Goal: Task Accomplishment & Management: Use online tool/utility

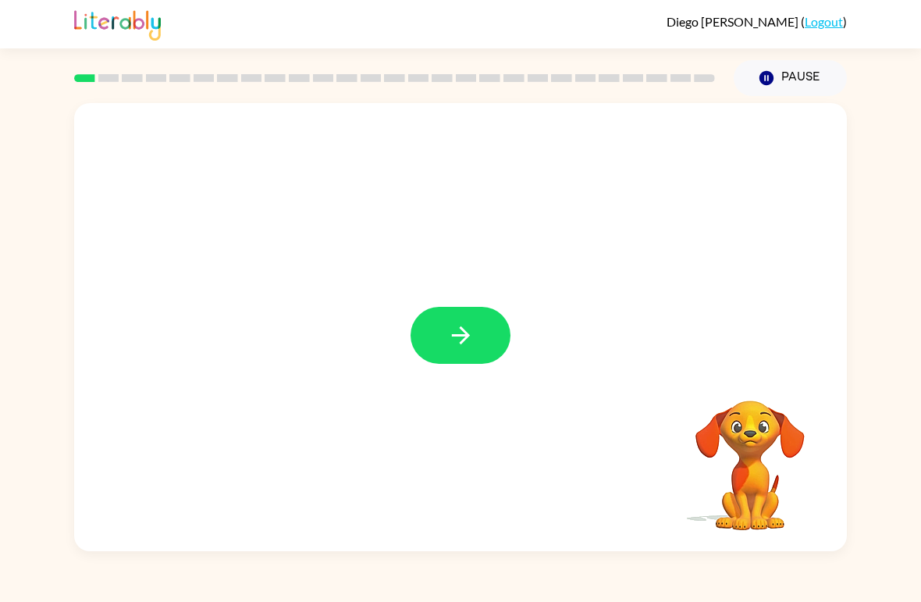
click at [438, 326] on button "button" at bounding box center [461, 335] width 100 height 57
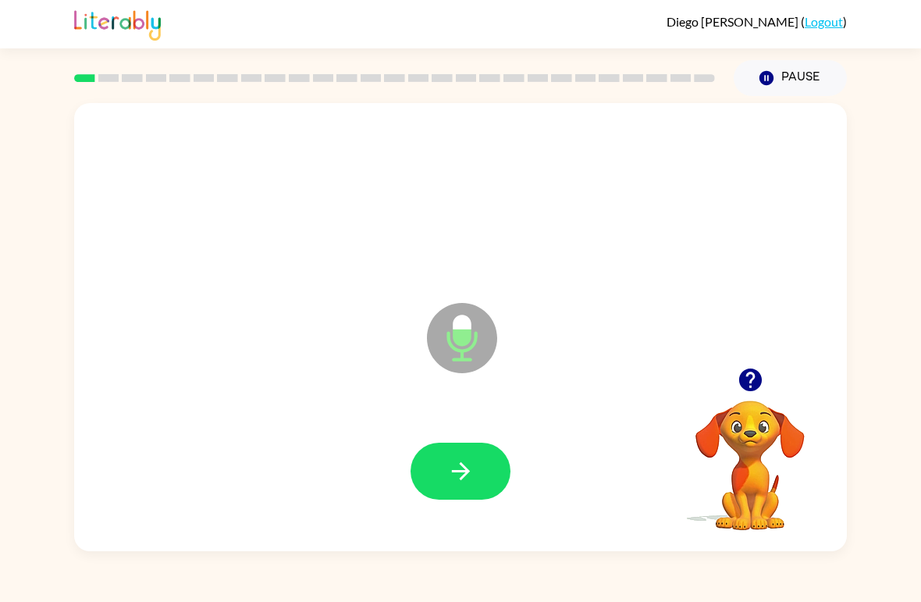
click at [474, 475] on icon "button" at bounding box center [460, 471] width 27 height 27
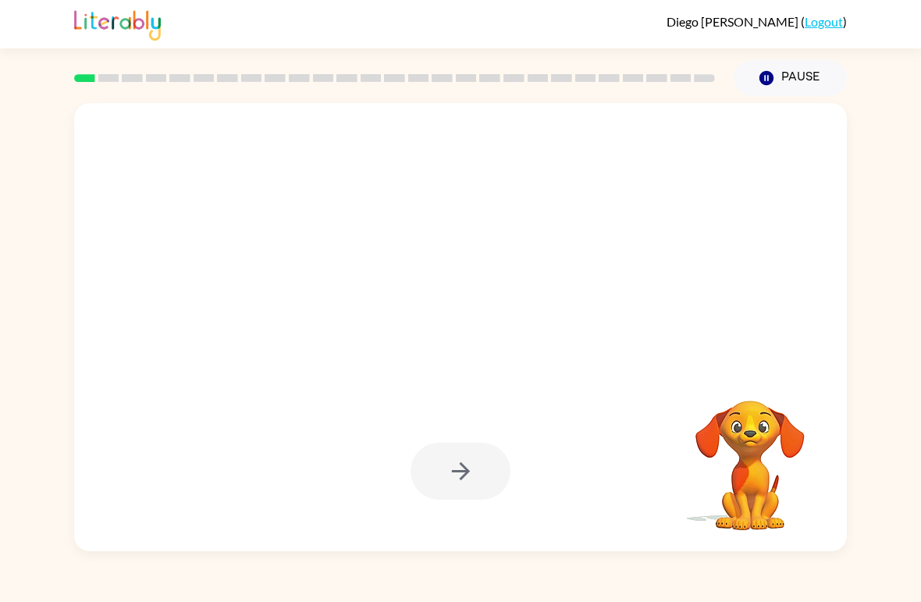
click at [475, 472] on div at bounding box center [461, 471] width 100 height 57
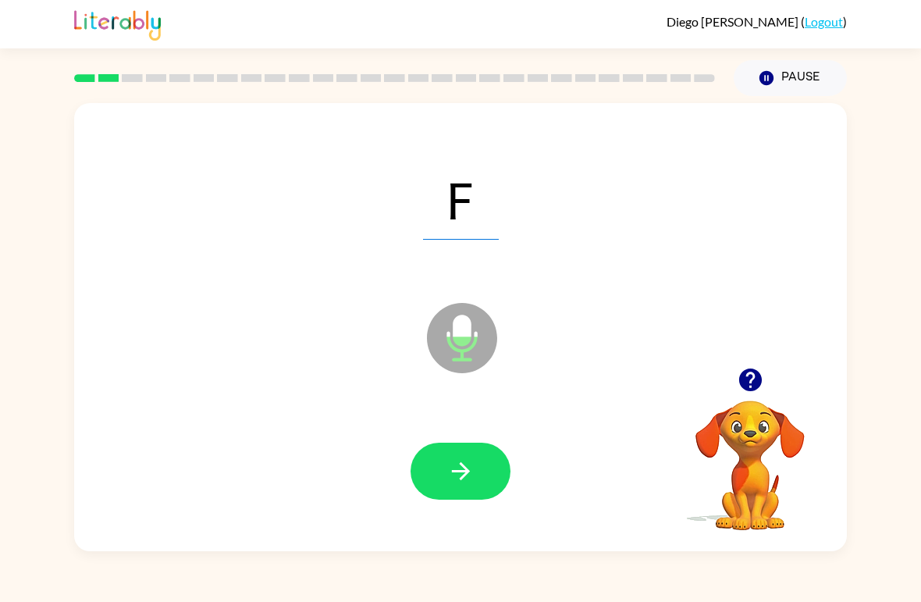
click at [464, 465] on icon "button" at bounding box center [460, 471] width 27 height 27
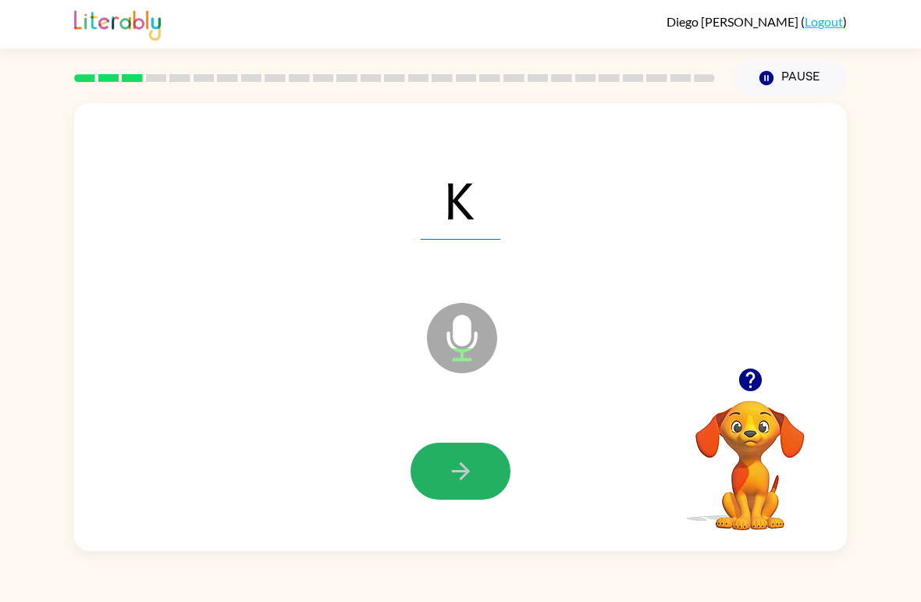
click at [469, 464] on icon "button" at bounding box center [460, 471] width 27 height 27
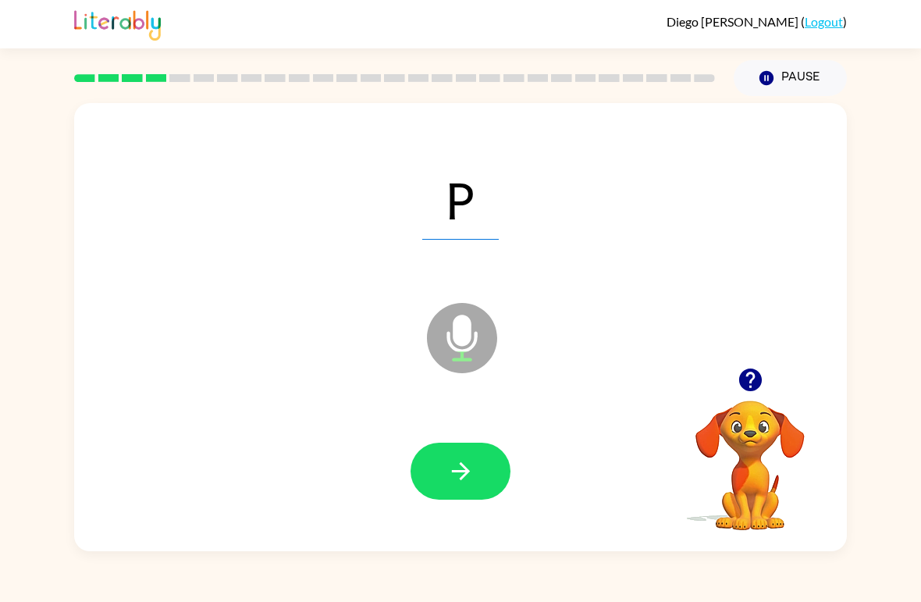
click at [461, 469] on icon "button" at bounding box center [460, 471] width 27 height 27
click at [450, 478] on icon "button" at bounding box center [460, 471] width 27 height 27
click at [483, 464] on button "button" at bounding box center [461, 471] width 100 height 57
click at [473, 472] on icon "button" at bounding box center [460, 471] width 27 height 27
click at [499, 469] on button "button" at bounding box center [461, 471] width 100 height 57
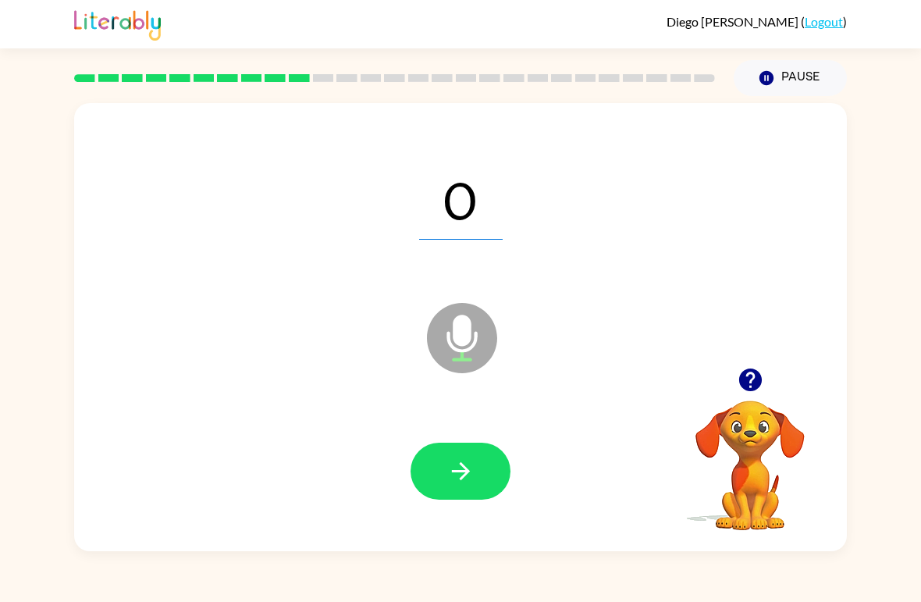
click at [467, 469] on icon "button" at bounding box center [460, 471] width 27 height 27
click at [427, 460] on button "button" at bounding box center [461, 471] width 100 height 57
click at [450, 462] on icon "button" at bounding box center [460, 471] width 27 height 27
click at [482, 478] on button "button" at bounding box center [461, 471] width 100 height 57
click at [451, 478] on icon "button" at bounding box center [460, 471] width 27 height 27
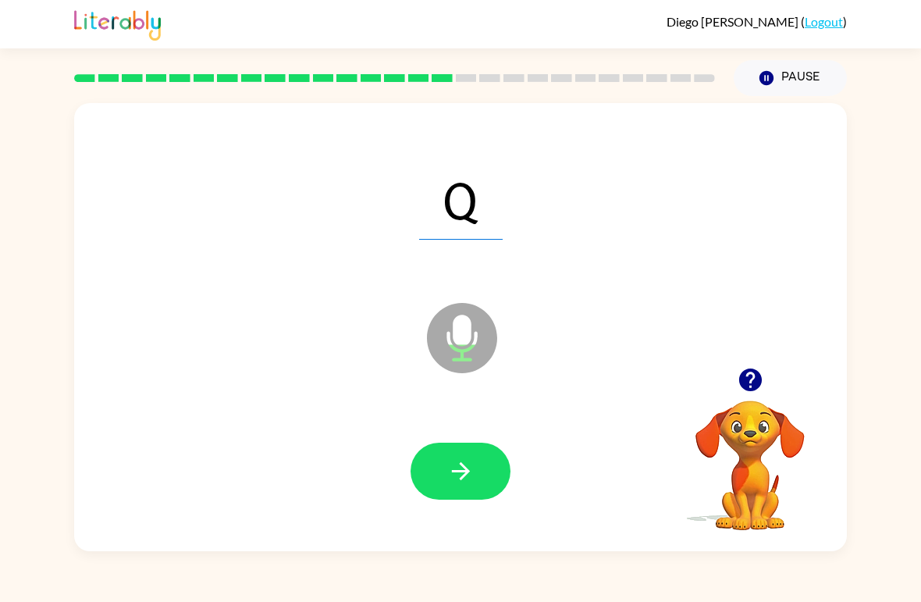
click at [433, 472] on button "button" at bounding box center [461, 471] width 100 height 57
click at [437, 500] on button "button" at bounding box center [461, 471] width 100 height 57
click at [465, 479] on icon "button" at bounding box center [460, 471] width 27 height 27
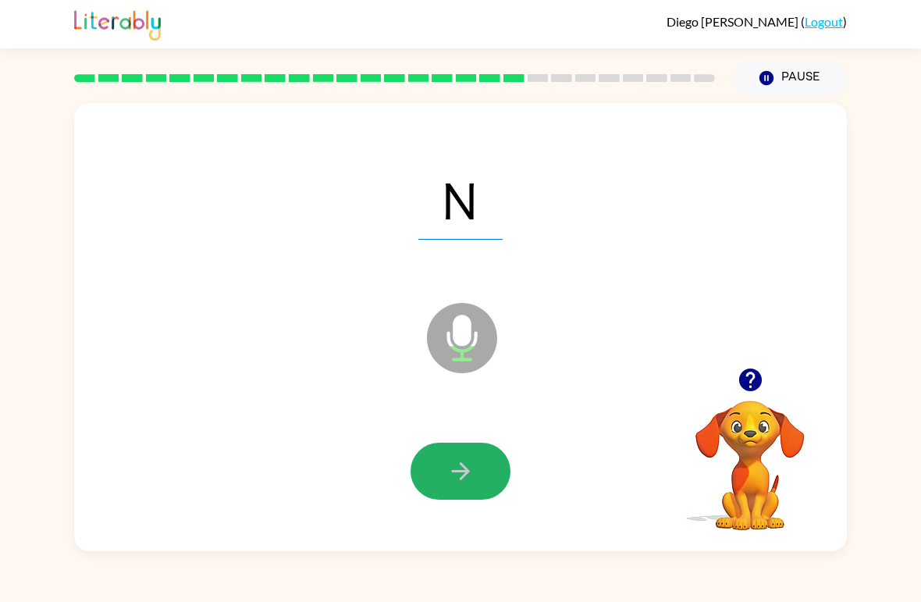
click at [432, 486] on button "button" at bounding box center [461, 471] width 100 height 57
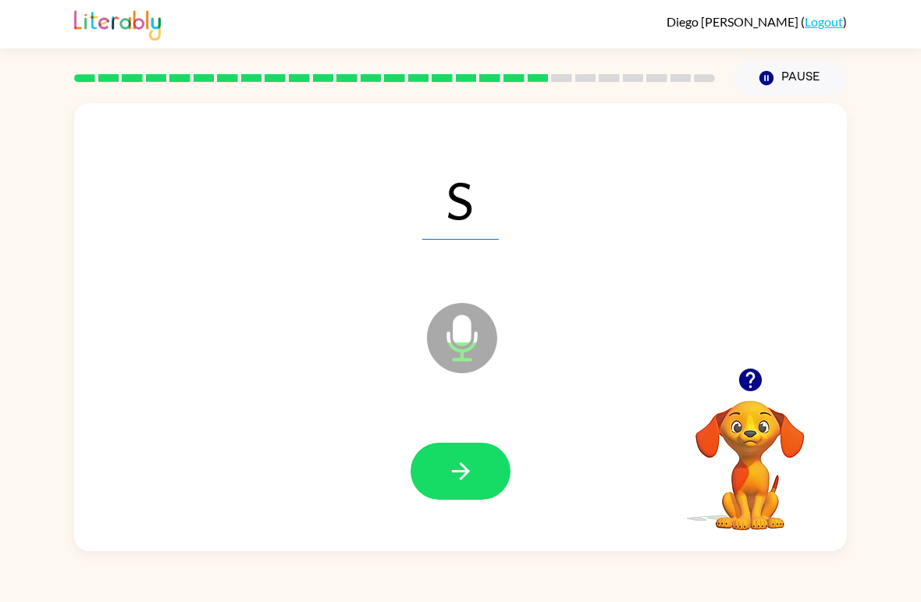
click at [156, 74] on div at bounding box center [395, 78] width 660 height 55
click at [436, 485] on button "button" at bounding box center [461, 471] width 100 height 57
click at [453, 464] on icon "button" at bounding box center [460, 471] width 27 height 27
click at [447, 447] on button "button" at bounding box center [461, 471] width 100 height 57
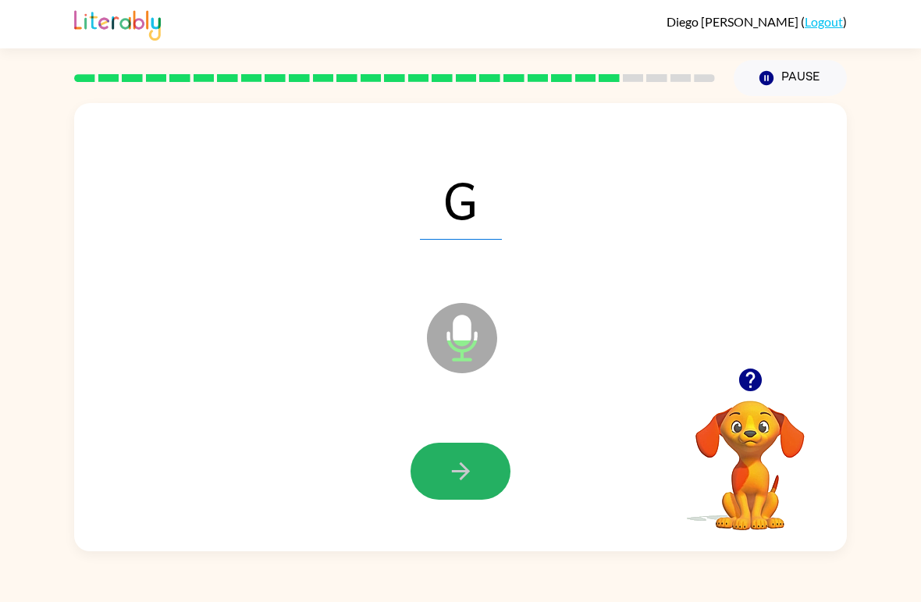
click at [430, 471] on button "button" at bounding box center [461, 471] width 100 height 57
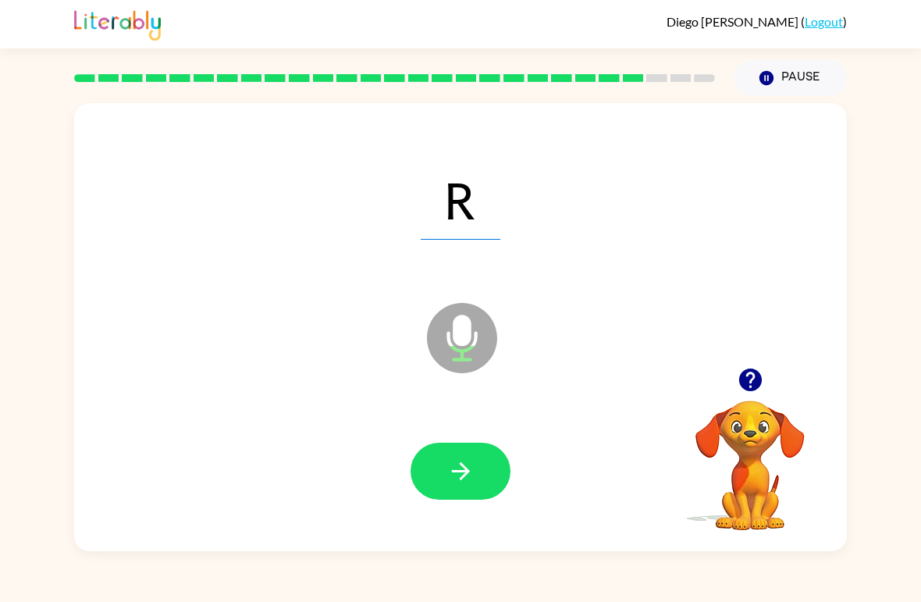
click at [380, 494] on div at bounding box center [461, 472] width 742 height 129
click at [469, 476] on icon "button" at bounding box center [460, 471] width 27 height 27
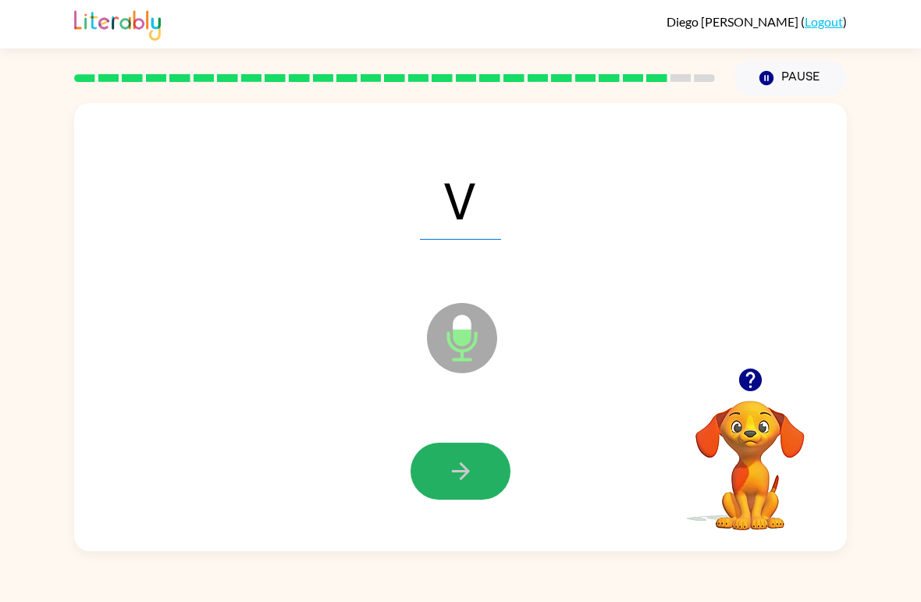
click at [439, 476] on button "button" at bounding box center [461, 471] width 100 height 57
click at [421, 465] on button "button" at bounding box center [461, 471] width 100 height 57
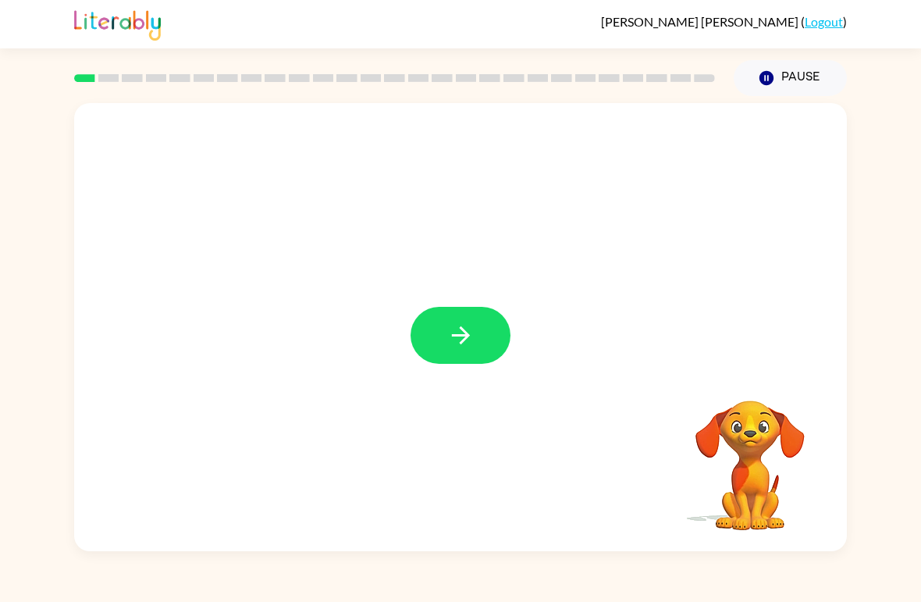
click at [474, 336] on icon "button" at bounding box center [460, 335] width 27 height 27
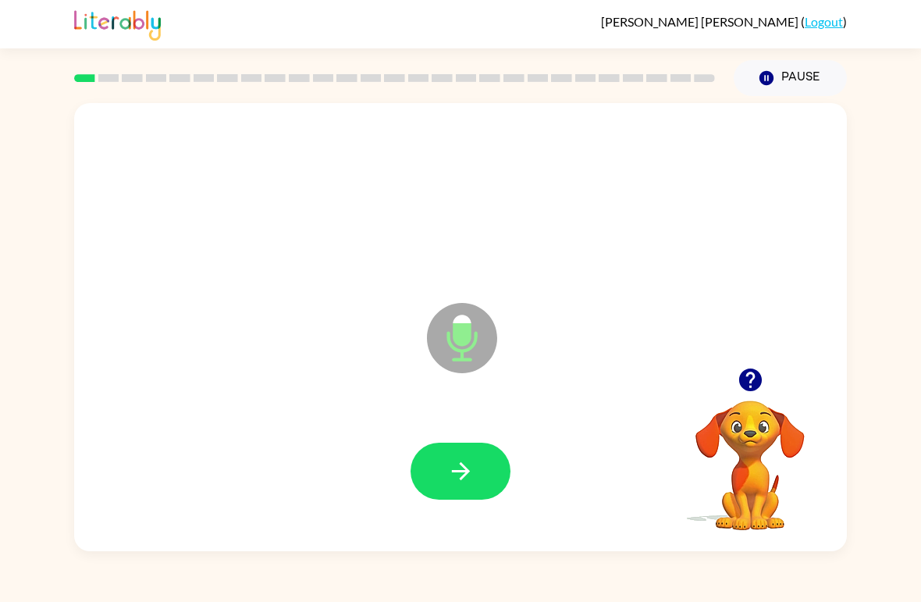
click at [453, 476] on icon "button" at bounding box center [460, 471] width 27 height 27
click at [474, 469] on icon "button" at bounding box center [460, 471] width 27 height 27
click at [483, 468] on button "button" at bounding box center [461, 471] width 100 height 57
click at [471, 470] on icon "button" at bounding box center [460, 471] width 27 height 27
click at [469, 486] on button "button" at bounding box center [461, 471] width 100 height 57
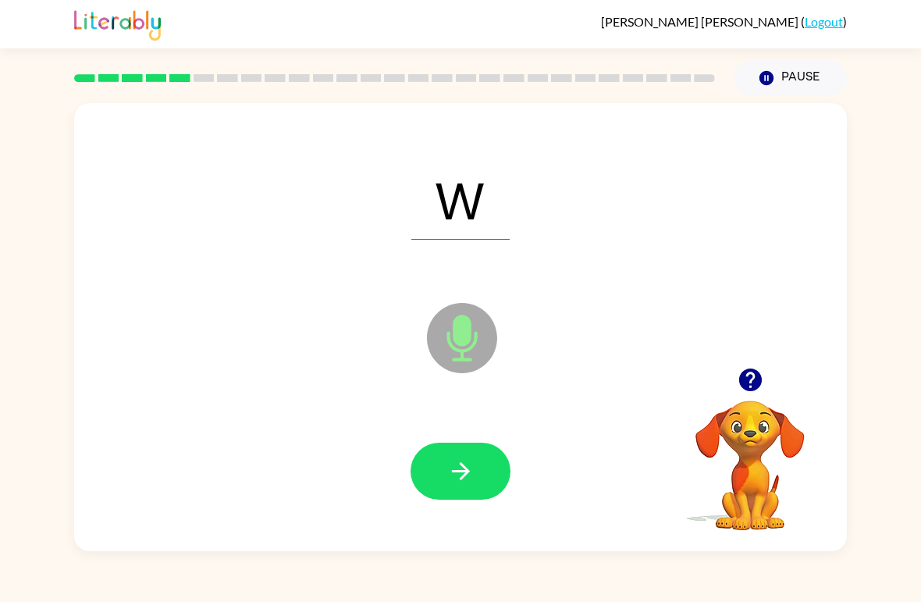
click at [458, 453] on button "button" at bounding box center [461, 471] width 100 height 57
click at [452, 474] on icon "button" at bounding box center [460, 471] width 27 height 27
click at [443, 482] on button "button" at bounding box center [461, 471] width 100 height 57
click at [442, 483] on button "button" at bounding box center [461, 471] width 100 height 57
click at [468, 483] on icon "button" at bounding box center [460, 471] width 27 height 27
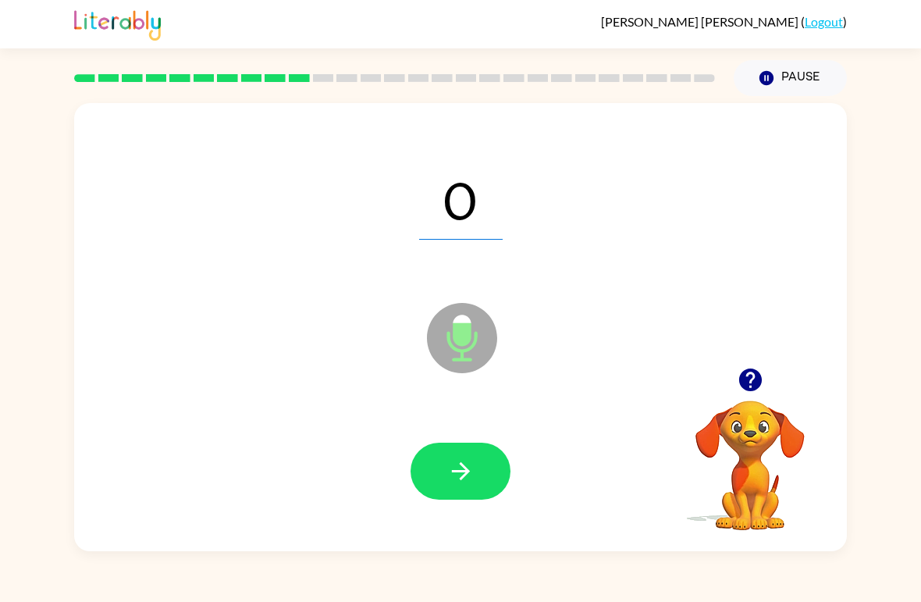
click at [469, 467] on icon "button" at bounding box center [460, 471] width 27 height 27
click at [433, 483] on button "button" at bounding box center [461, 471] width 100 height 57
click at [445, 489] on button "button" at bounding box center [461, 471] width 100 height 57
click at [462, 481] on icon "button" at bounding box center [460, 471] width 27 height 27
click at [481, 476] on button "button" at bounding box center [461, 471] width 100 height 57
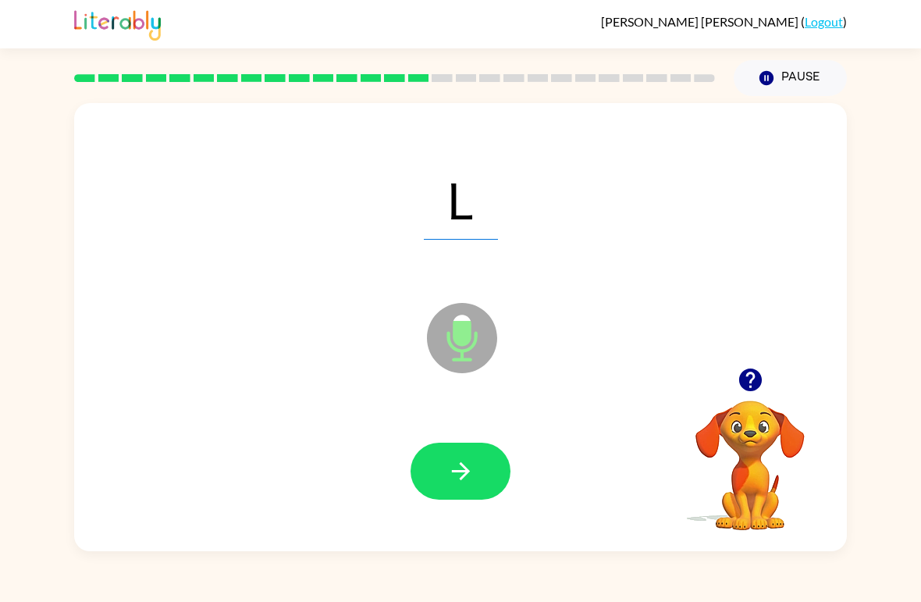
click at [467, 463] on icon "button" at bounding box center [460, 471] width 27 height 27
click at [466, 474] on icon "button" at bounding box center [460, 471] width 18 height 18
click at [449, 483] on icon "button" at bounding box center [460, 471] width 27 height 27
click at [481, 472] on button "button" at bounding box center [461, 471] width 100 height 57
click at [484, 460] on button "button" at bounding box center [461, 471] width 100 height 57
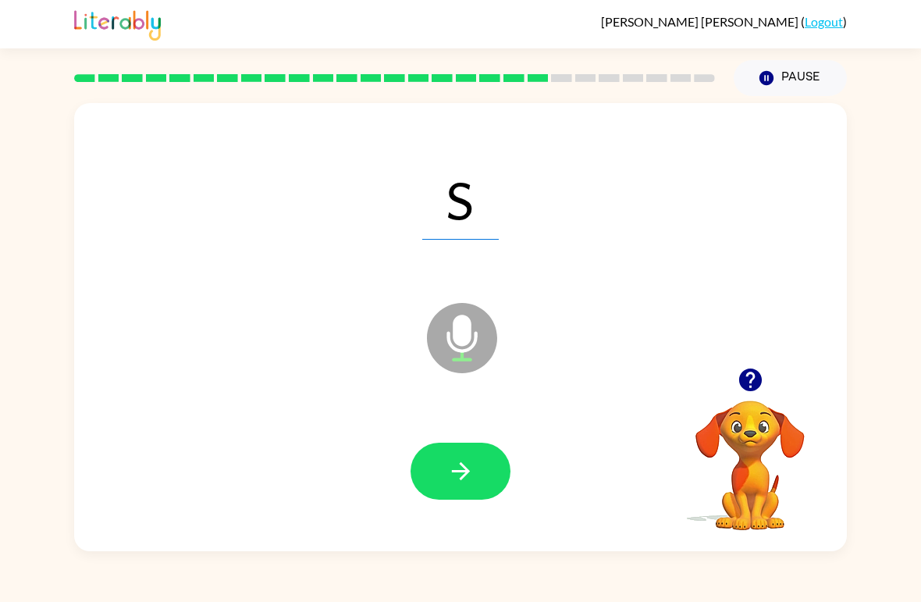
click at [465, 481] on icon "button" at bounding box center [460, 471] width 27 height 27
click at [461, 472] on icon "button" at bounding box center [460, 471] width 18 height 18
click at [465, 472] on icon "button" at bounding box center [460, 471] width 18 height 18
click at [478, 465] on button "button" at bounding box center [461, 471] width 100 height 57
click at [454, 469] on icon "button" at bounding box center [460, 471] width 27 height 27
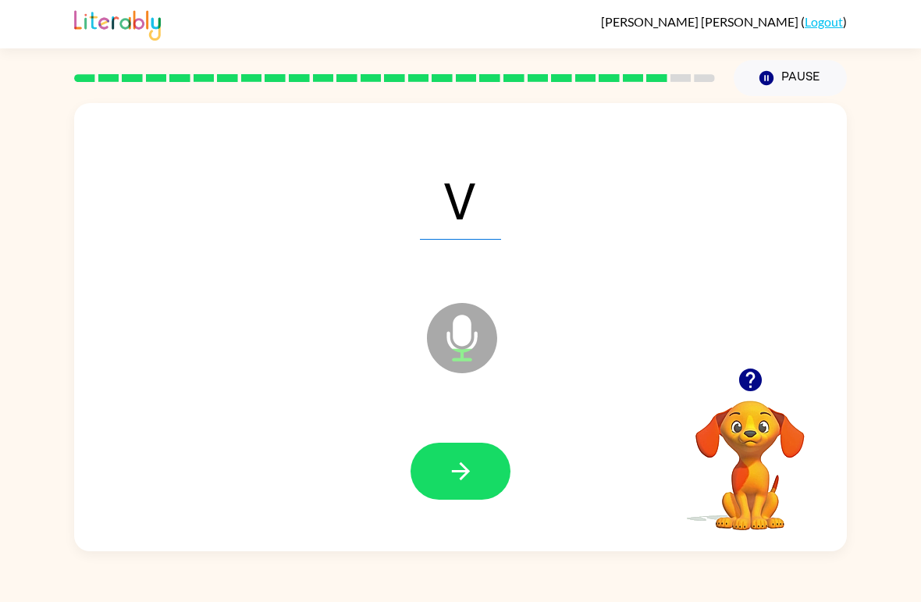
click at [439, 483] on button "button" at bounding box center [461, 471] width 100 height 57
click at [447, 457] on button "button" at bounding box center [461, 471] width 100 height 57
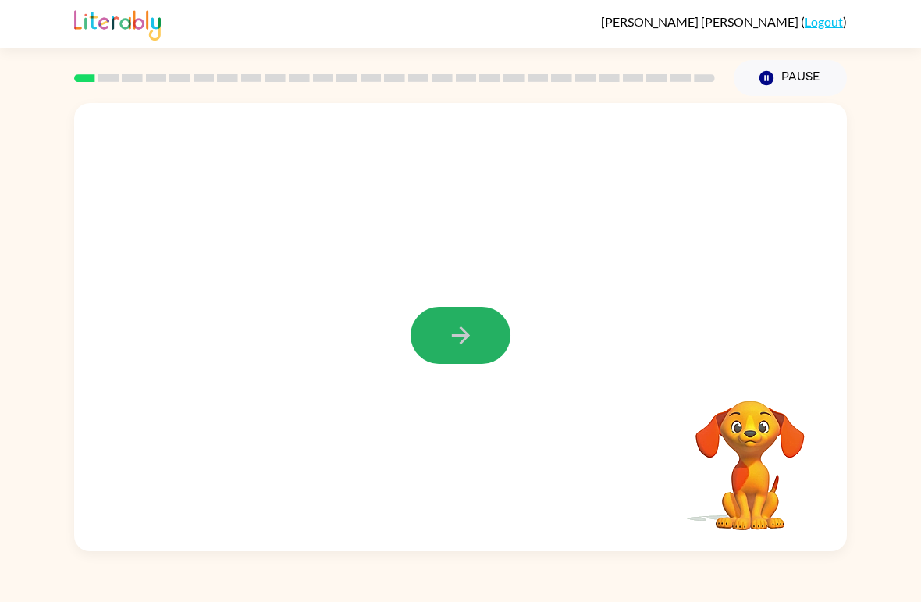
click at [462, 347] on icon "button" at bounding box center [460, 335] width 27 height 27
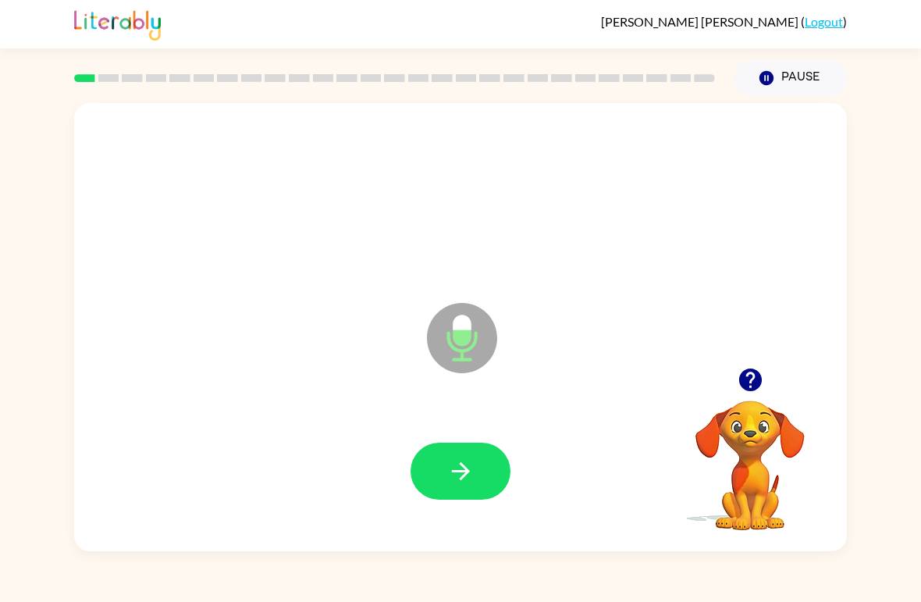
click at [470, 459] on icon "button" at bounding box center [460, 471] width 27 height 27
click at [478, 457] on button "button" at bounding box center [461, 471] width 100 height 57
click at [464, 478] on icon "button" at bounding box center [460, 471] width 18 height 18
click at [476, 469] on button "button" at bounding box center [461, 471] width 100 height 57
click at [476, 474] on button "button" at bounding box center [461, 471] width 100 height 57
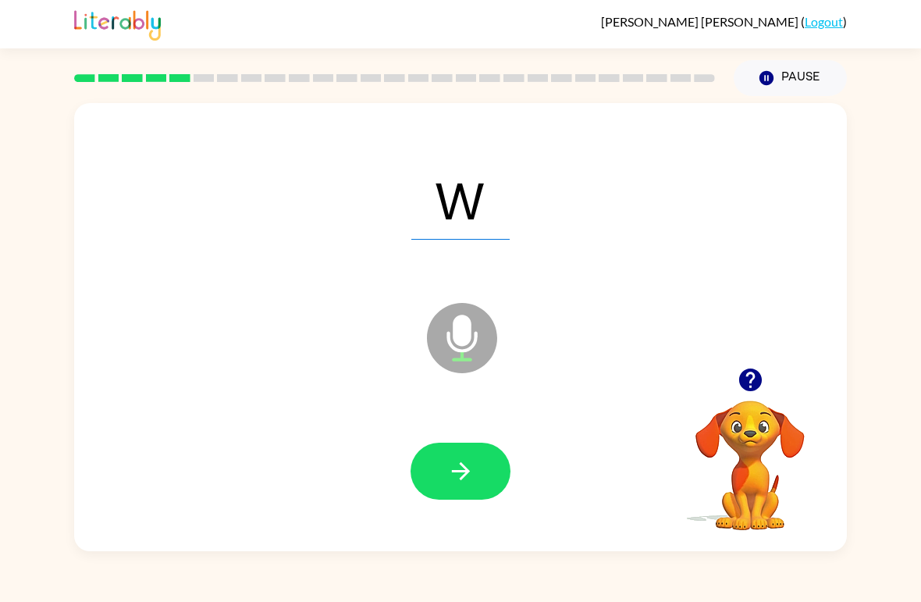
click at [468, 473] on icon "button" at bounding box center [460, 471] width 18 height 18
click at [462, 459] on icon "button" at bounding box center [460, 471] width 27 height 27
click at [476, 475] on button "button" at bounding box center [461, 471] width 100 height 57
click at [485, 466] on button "button" at bounding box center [461, 471] width 100 height 57
click at [472, 461] on icon "button" at bounding box center [460, 471] width 27 height 27
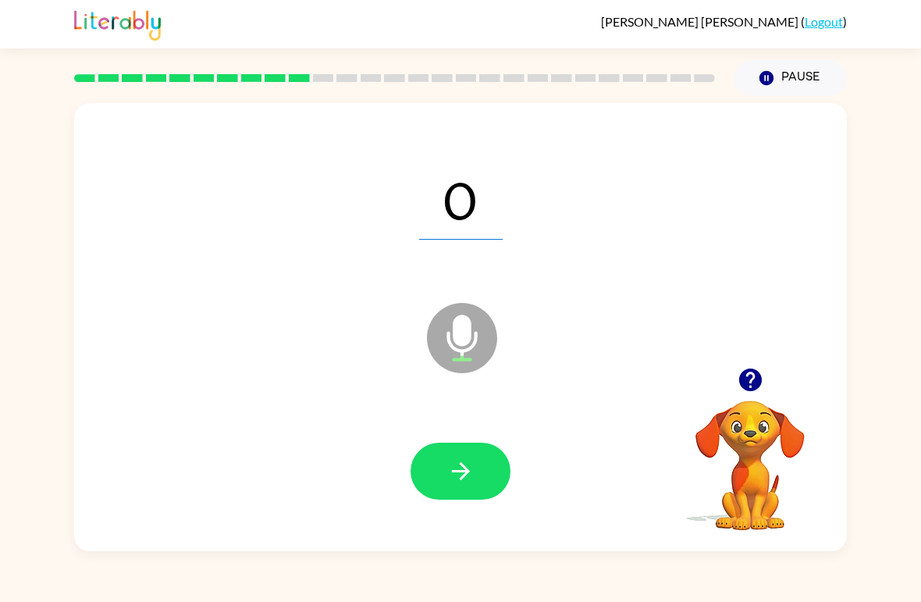
click at [470, 468] on icon "button" at bounding box center [460, 471] width 27 height 27
click at [461, 468] on icon "button" at bounding box center [460, 471] width 27 height 27
click at [464, 469] on icon "button" at bounding box center [460, 471] width 27 height 27
click at [430, 472] on button "button" at bounding box center [461, 471] width 100 height 57
click at [472, 464] on icon "button" at bounding box center [460, 471] width 27 height 27
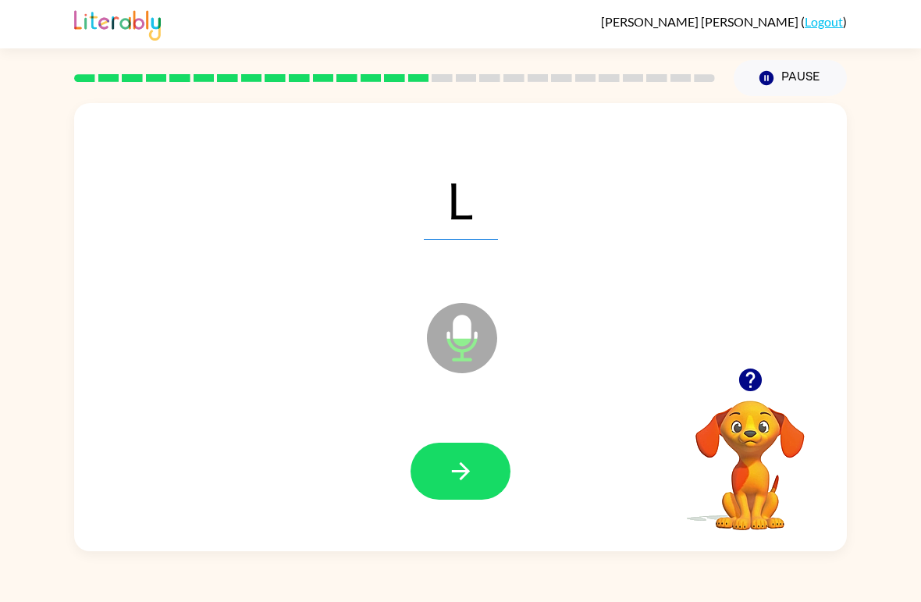
click at [466, 482] on icon "button" at bounding box center [460, 471] width 27 height 27
click at [477, 470] on button "button" at bounding box center [461, 471] width 100 height 57
click at [475, 471] on button "button" at bounding box center [461, 471] width 100 height 57
click at [479, 476] on button "button" at bounding box center [461, 471] width 100 height 57
click at [462, 476] on icon "button" at bounding box center [460, 471] width 27 height 27
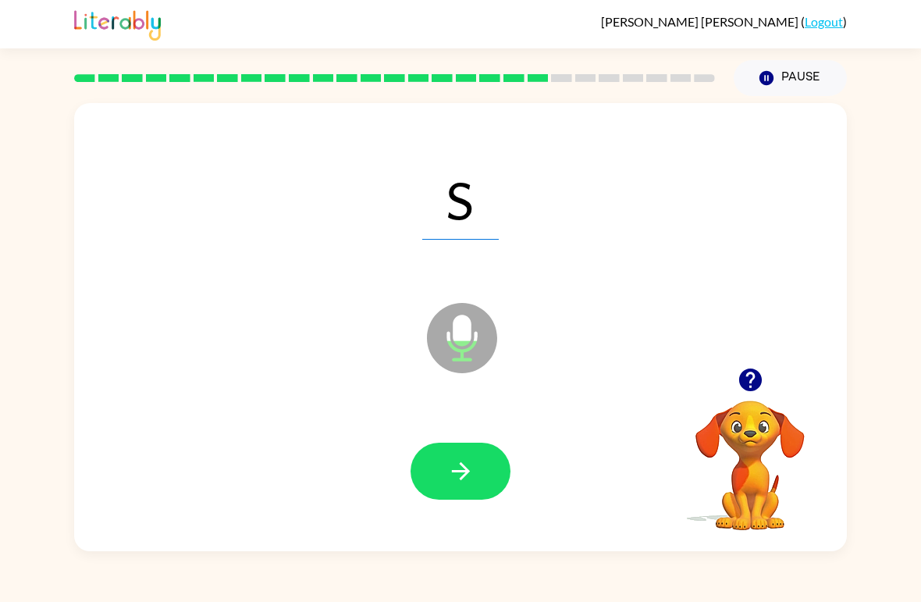
click at [468, 469] on icon "button" at bounding box center [460, 471] width 27 height 27
click at [466, 454] on button "button" at bounding box center [461, 471] width 100 height 57
click at [455, 466] on icon "button" at bounding box center [460, 471] width 27 height 27
click at [447, 464] on icon "button" at bounding box center [460, 471] width 27 height 27
click at [469, 465] on icon "button" at bounding box center [460, 471] width 27 height 27
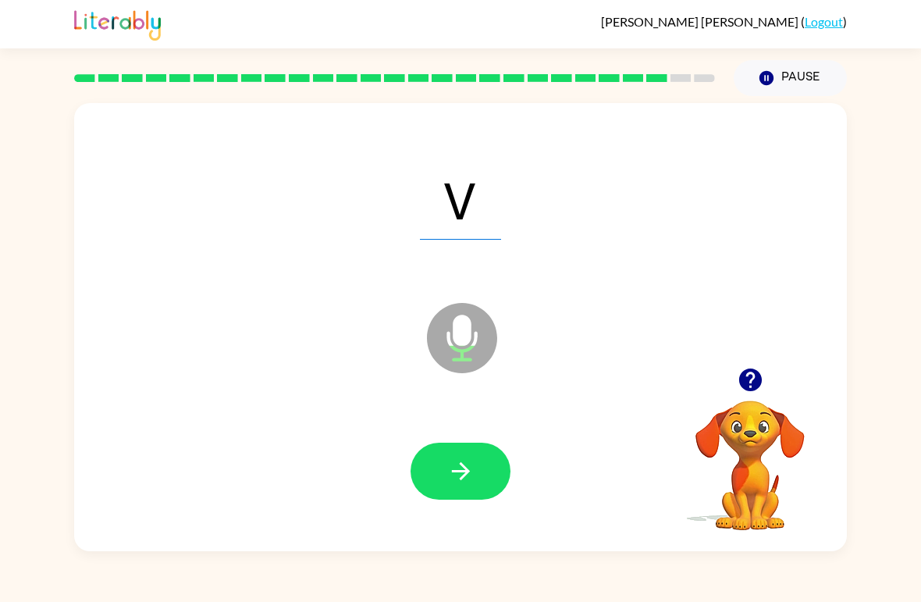
click at [478, 454] on button "button" at bounding box center [461, 471] width 100 height 57
click at [454, 461] on icon "button" at bounding box center [460, 471] width 27 height 27
